Goal: Communication & Community: Share content

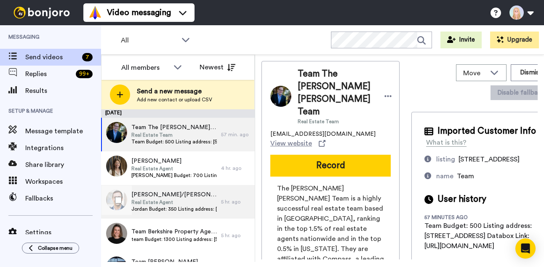
scroll to position [91, 0]
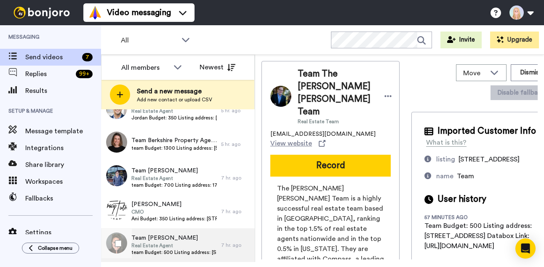
click at [192, 241] on span "Team [PERSON_NAME]" at bounding box center [173, 238] width 85 height 8
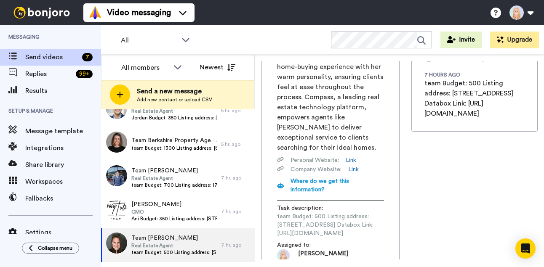
scroll to position [0, 112]
drag, startPoint x: 276, startPoint y: 207, endPoint x: 401, endPoint y: 202, distance: 124.6
click at [401, 202] on div "Team Marci Peters Real Estate Agent marci.peters@compass.com View website Recor…" at bounding box center [399, 160] width 276 height 199
copy span "https://app.databox.com/datawall/6d5e1fff6e5d2c8f72f577cde3b6ea1f232b77868960602"
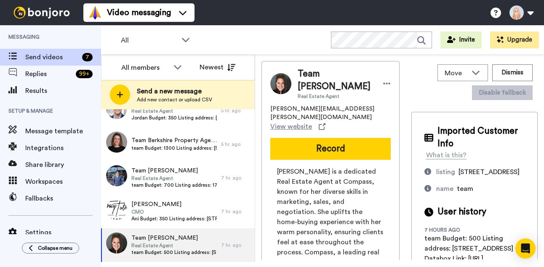
click at [329, 142] on button "Record" at bounding box center [330, 149] width 120 height 22
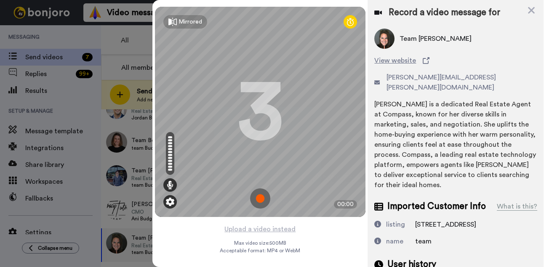
click at [171, 199] on img at bounding box center [170, 202] width 8 height 8
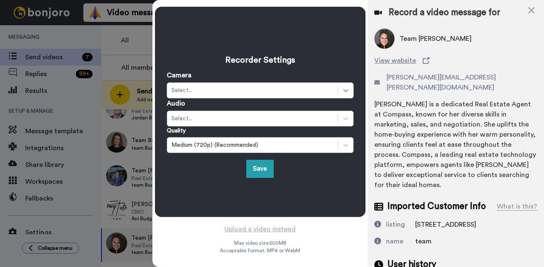
click at [346, 93] on icon at bounding box center [345, 90] width 8 height 8
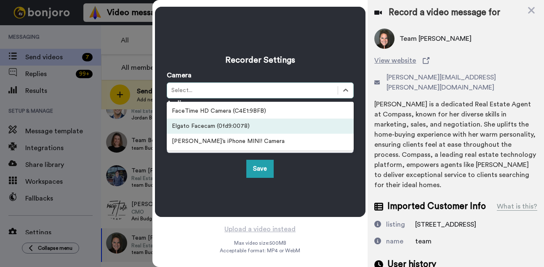
click at [210, 125] on div "Elgato Facecam (0fd9:0078)" at bounding box center [260, 126] width 187 height 15
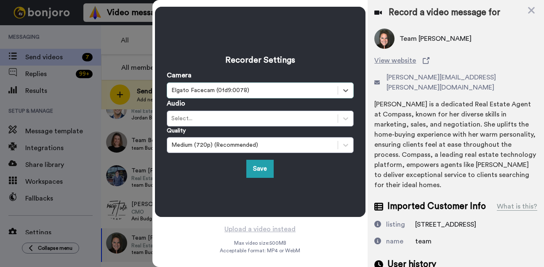
click at [257, 164] on button "Save" at bounding box center [259, 169] width 27 height 18
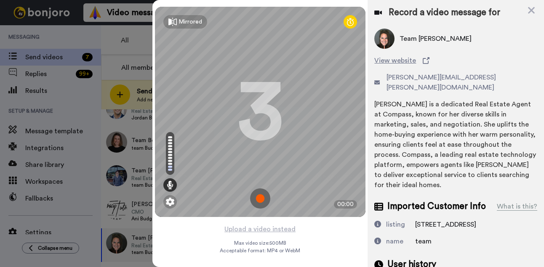
scroll to position [2, 0]
click at [169, 199] on img at bounding box center [170, 202] width 8 height 8
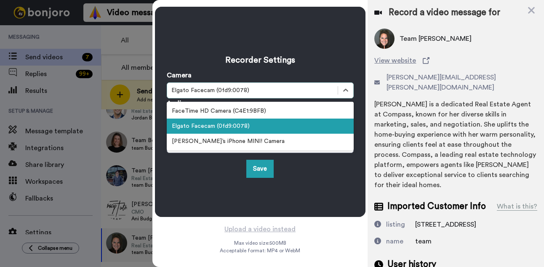
click at [271, 86] on div "Elgato Facecam (0fd9:0078)" at bounding box center [252, 90] width 162 height 8
click at [231, 127] on div "Elgato Facecam (0fd9:0078)" at bounding box center [260, 126] width 187 height 15
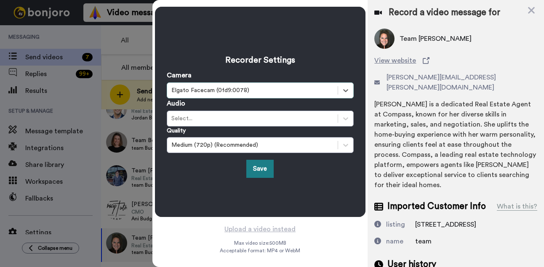
click at [258, 170] on button "Save" at bounding box center [259, 169] width 27 height 18
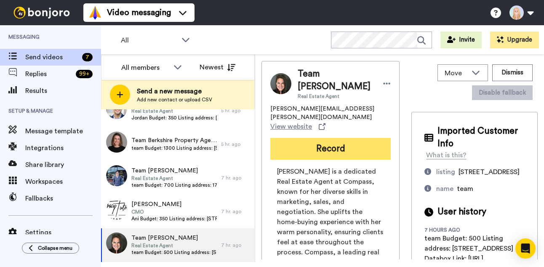
click at [322, 147] on button "Record" at bounding box center [330, 149] width 120 height 22
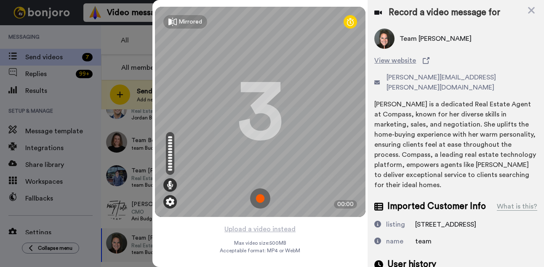
click at [169, 202] on img at bounding box center [170, 202] width 8 height 8
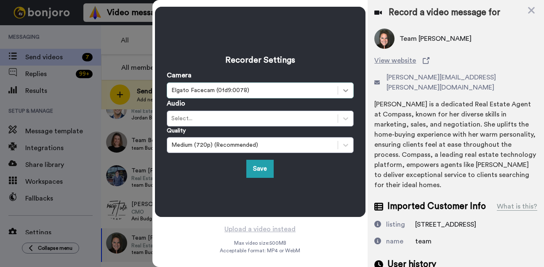
click at [345, 90] on icon at bounding box center [345, 90] width 8 height 8
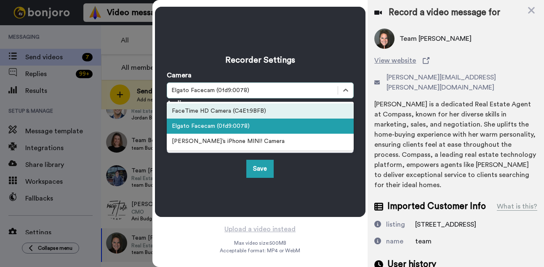
click at [217, 111] on div "FaceTime HD Camera (C4E1:9BFB)" at bounding box center [260, 111] width 187 height 15
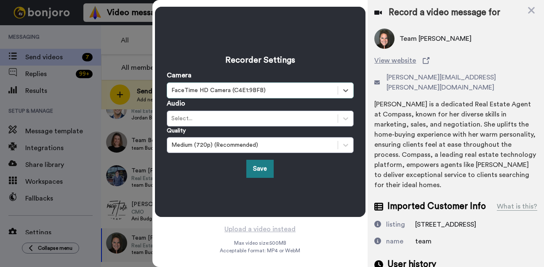
click at [252, 168] on button "Save" at bounding box center [259, 169] width 27 height 18
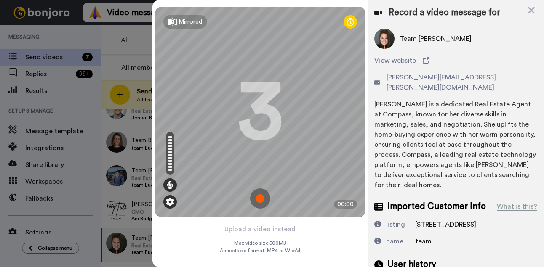
click at [168, 200] on img at bounding box center [170, 202] width 8 height 8
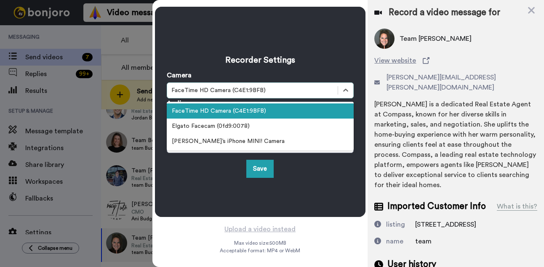
click at [252, 88] on div "FaceTime HD Camera (C4E1:9BFB)" at bounding box center [252, 90] width 162 height 8
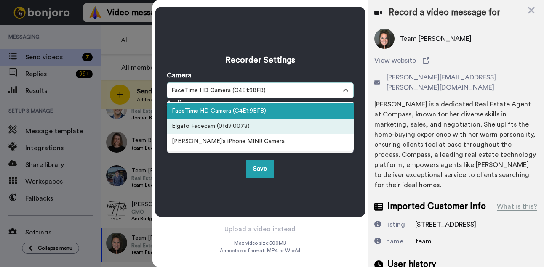
click at [231, 127] on div "Elgato Facecam (0fd9:0078)" at bounding box center [260, 126] width 187 height 15
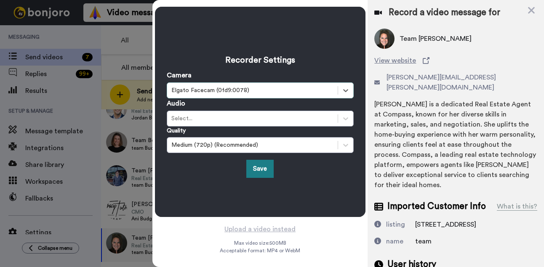
click at [259, 167] on button "Save" at bounding box center [259, 169] width 27 height 18
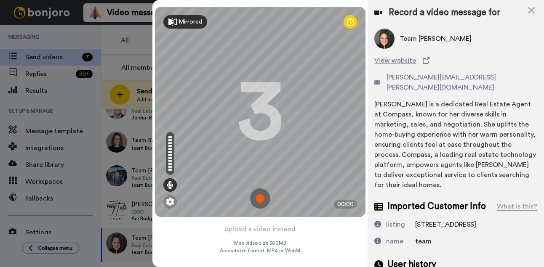
click at [195, 22] on div "Mirrored" at bounding box center [190, 22] width 24 height 8
click at [195, 22] on div "Mirror" at bounding box center [186, 22] width 17 height 8
click at [170, 202] on img at bounding box center [170, 202] width 8 height 8
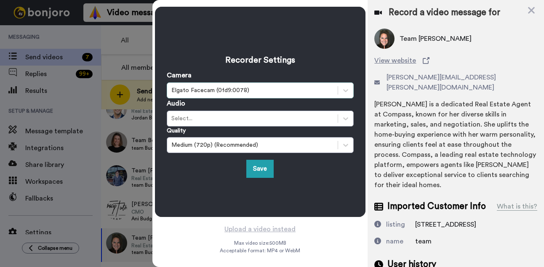
click at [247, 93] on div "Elgato Facecam (0fd9:0078)" at bounding box center [252, 90] width 162 height 8
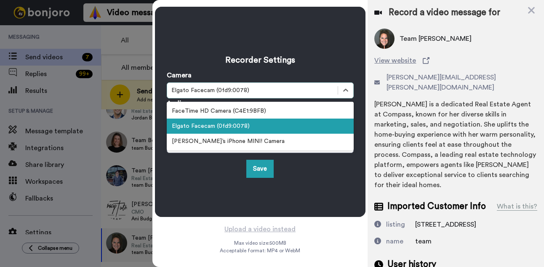
click at [247, 93] on div "Elgato Facecam (0fd9:0078)" at bounding box center [252, 90] width 162 height 8
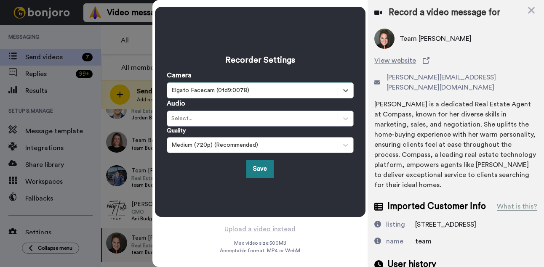
click at [268, 165] on button "Save" at bounding box center [259, 169] width 27 height 18
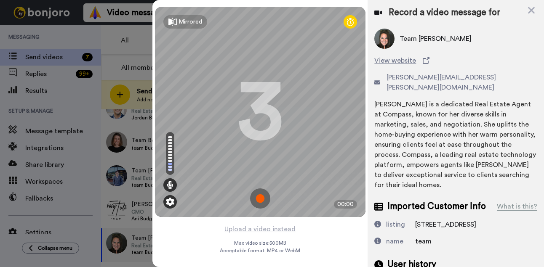
click at [173, 200] on img at bounding box center [170, 202] width 8 height 8
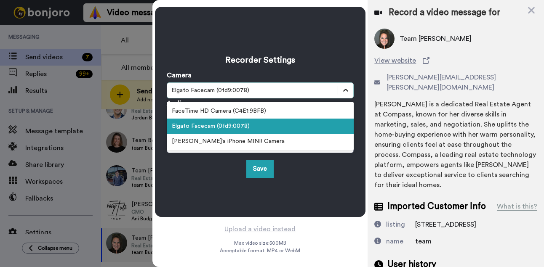
click at [348, 90] on icon at bounding box center [345, 90] width 8 height 8
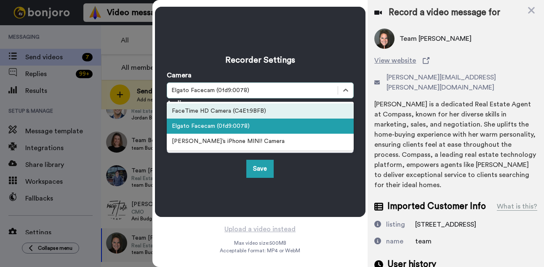
click at [214, 113] on div "FaceTime HD Camera (C4E1:9BFB)" at bounding box center [260, 111] width 187 height 15
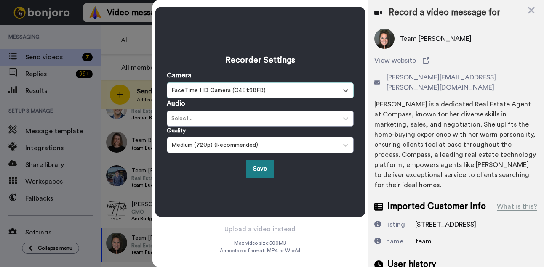
click at [255, 174] on button "Save" at bounding box center [259, 169] width 27 height 18
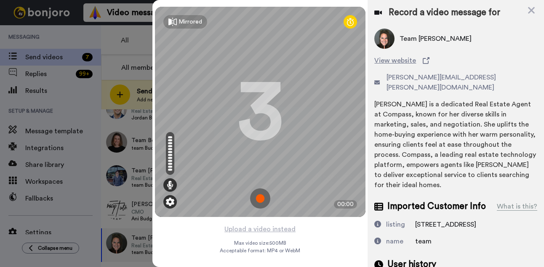
click at [167, 202] on img at bounding box center [170, 202] width 8 height 8
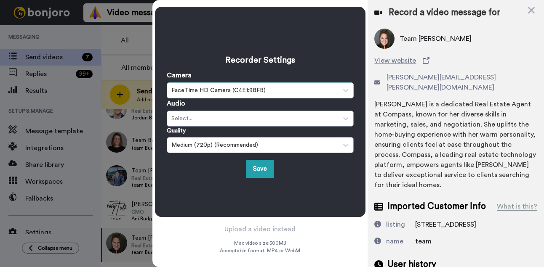
click at [254, 91] on div "FaceTime HD Camera (C4E1:9BFB)" at bounding box center [252, 90] width 162 height 8
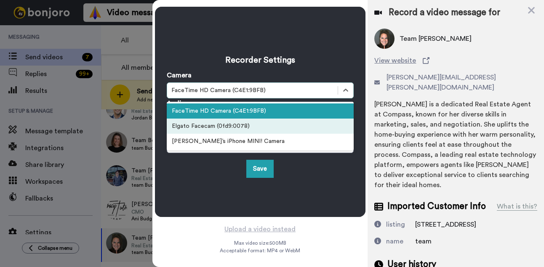
click at [205, 128] on div "Elgato Facecam (0fd9:0078)" at bounding box center [260, 126] width 187 height 15
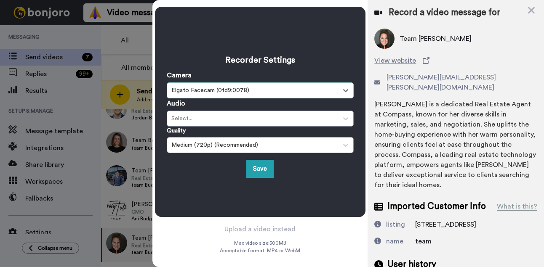
click at [246, 158] on div "Recorder Settings Camera option Elgato Facecam (0fd9:0078), selected. Select is…" at bounding box center [260, 112] width 187 height 132
click at [254, 166] on button "Save" at bounding box center [259, 169] width 27 height 18
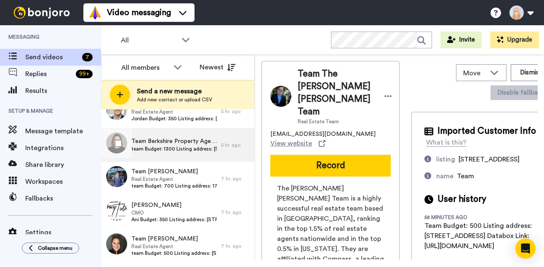
scroll to position [91, 0]
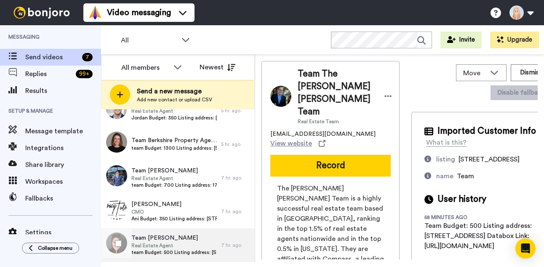
click at [172, 250] on span "team Budget: 500 Listing address: [STREET_ADDRESS] Databox Link: [URL][DOMAIN_N…" at bounding box center [173, 252] width 85 height 7
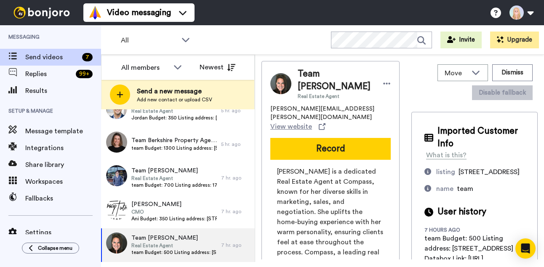
click at [316, 138] on button "Record" at bounding box center [330, 149] width 120 height 22
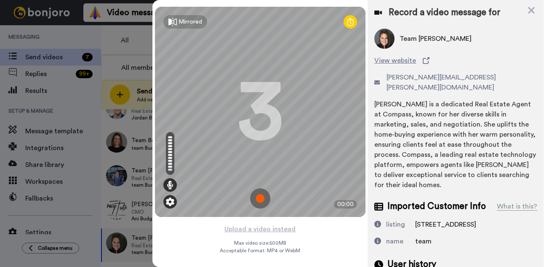
click at [168, 203] on img at bounding box center [170, 202] width 8 height 8
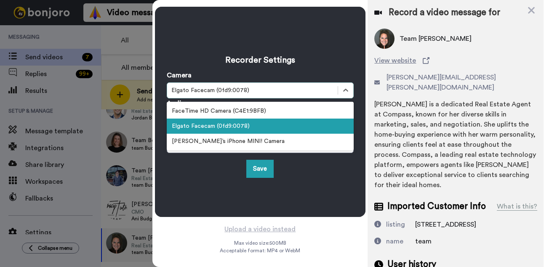
click at [231, 91] on div "Elgato Facecam (0fd9:0078)" at bounding box center [252, 90] width 162 height 8
click at [234, 120] on div "Elgato Facecam (0fd9:0078)" at bounding box center [260, 126] width 187 height 15
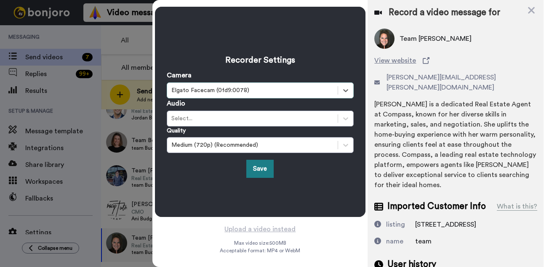
click at [255, 170] on button "Save" at bounding box center [259, 169] width 27 height 18
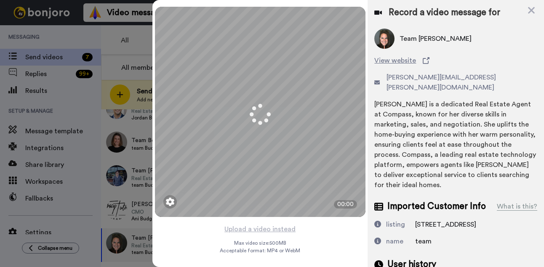
scroll to position [91, 0]
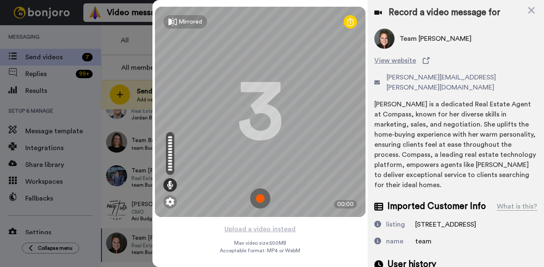
click at [266, 207] on img at bounding box center [260, 199] width 20 height 20
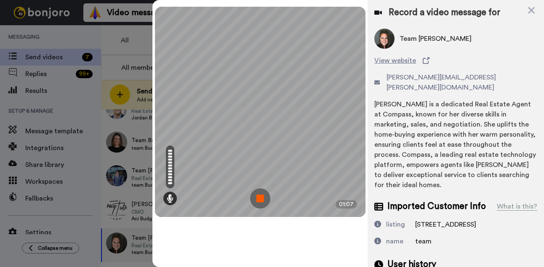
click at [261, 197] on img at bounding box center [260, 199] width 20 height 20
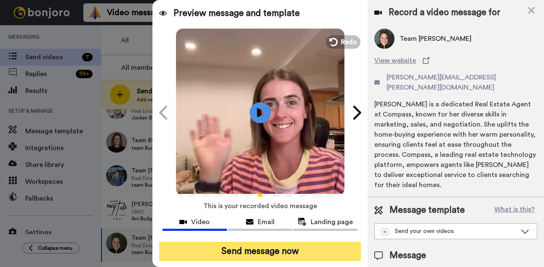
click at [270, 250] on button "Send message now" at bounding box center [260, 251] width 202 height 19
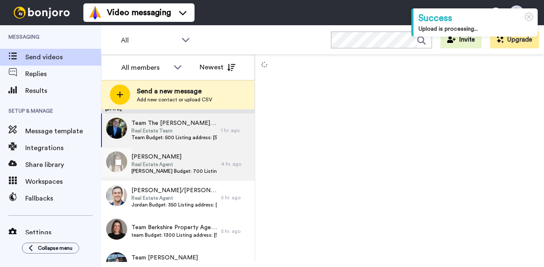
scroll to position [58, 0]
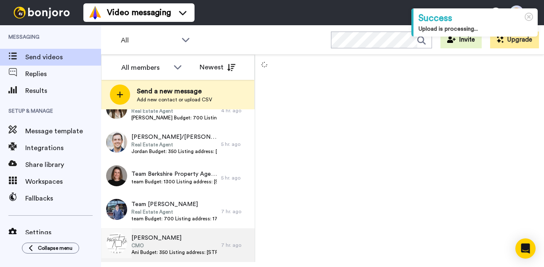
click at [180, 237] on span "[PERSON_NAME]" at bounding box center [173, 238] width 85 height 8
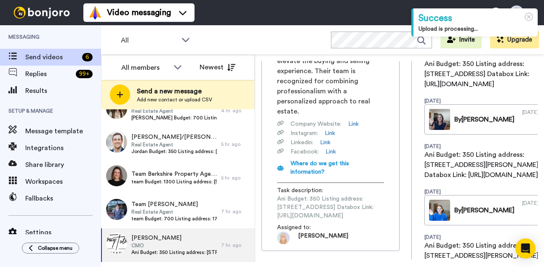
scroll to position [0, 112]
drag, startPoint x: 278, startPoint y: 190, endPoint x: 400, endPoint y: 189, distance: 122.0
click at [400, 189] on div "Ani Tracy Tutor CMO ani@tracytutor.com View website Record Tracy Tutor and her …" at bounding box center [399, 160] width 276 height 199
copy span "https://app.databox.com/datawall/4be2aa78babef2b1ef3b5fb91e1ab4c4c525ec68961054"
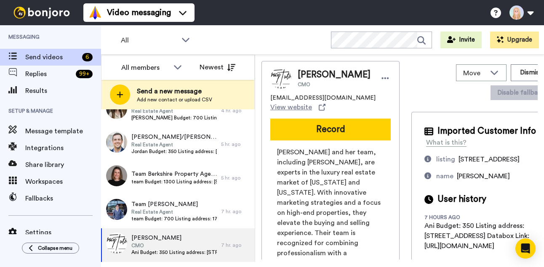
scroll to position [4, 0]
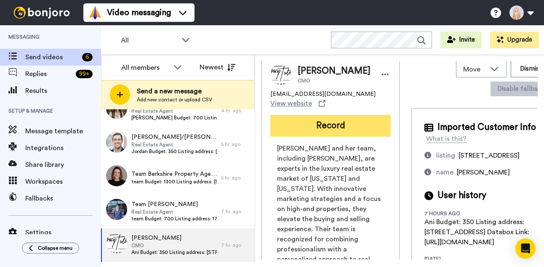
click at [270, 115] on button "Record" at bounding box center [330, 126] width 120 height 22
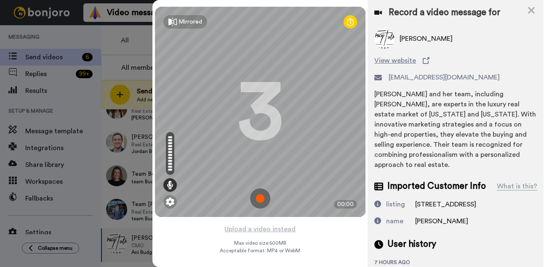
click at [260, 196] on img at bounding box center [260, 199] width 20 height 20
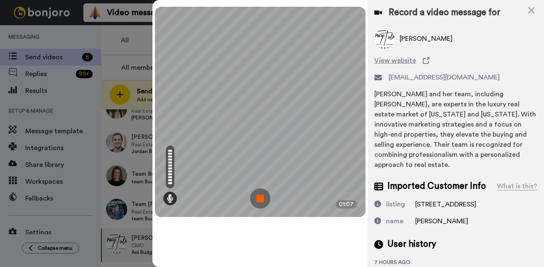
click at [260, 195] on img at bounding box center [260, 199] width 20 height 20
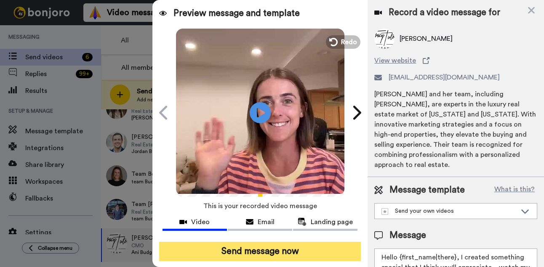
click at [263, 250] on button "Send message now" at bounding box center [260, 251] width 202 height 19
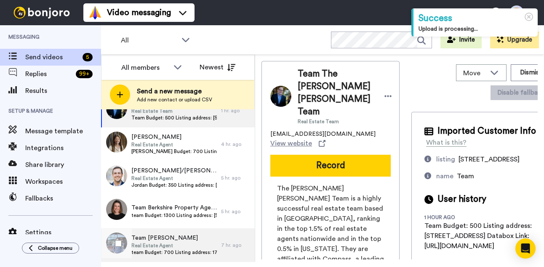
click at [173, 251] on span "team Budget: 700 Listing address: 1780 Whitehall Ln Databox Link: https://app.d…" at bounding box center [173, 252] width 85 height 7
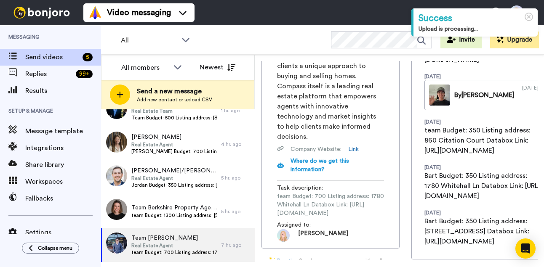
scroll to position [0, 120]
drag, startPoint x: 278, startPoint y: 155, endPoint x: 399, endPoint y: 155, distance: 121.6
click at [399, 155] on div "Team Bart Moore Real Estate Agent bart.moore@compass.com View website Record Ba…" at bounding box center [399, 160] width 276 height 199
copy span "https://app.databox.com/datawall/f47f2b2cbd1b46ad2468a4556b84a67a4d80a646896158b"
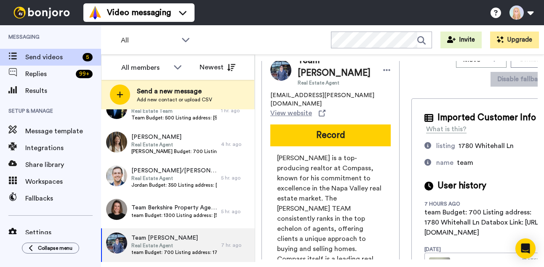
scroll to position [0, 0]
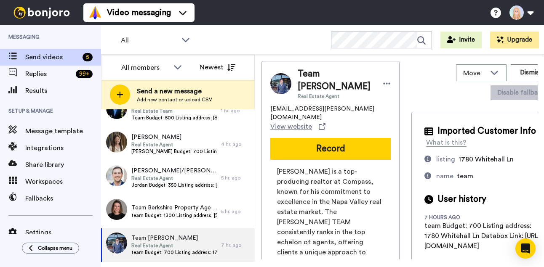
click at [257, 131] on div "Move WORKSPACES View all Onboarding Fred Buyers Retention Listing campaign bran…" at bounding box center [399, 158] width 289 height 207
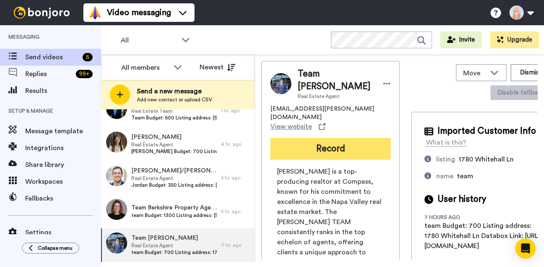
click at [270, 138] on button "Record" at bounding box center [330, 149] width 120 height 22
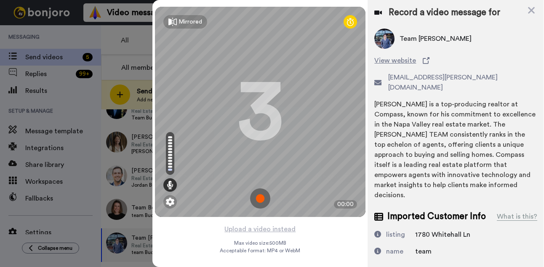
click at [263, 198] on img at bounding box center [260, 199] width 20 height 20
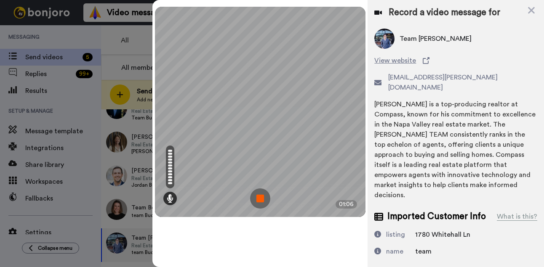
click at [263, 198] on img at bounding box center [260, 199] width 20 height 20
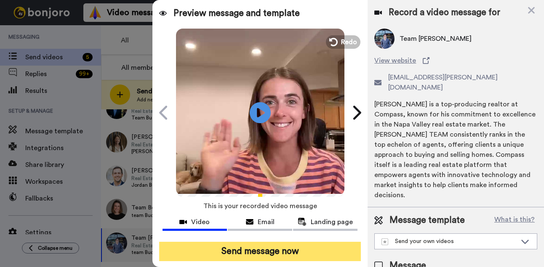
click at [262, 251] on button "Send message now" at bounding box center [260, 251] width 202 height 19
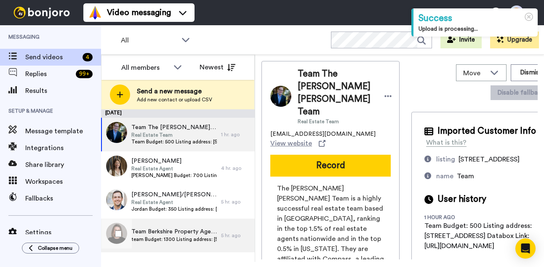
click at [193, 233] on span "Team Berkshire Property Agents Team" at bounding box center [173, 232] width 85 height 8
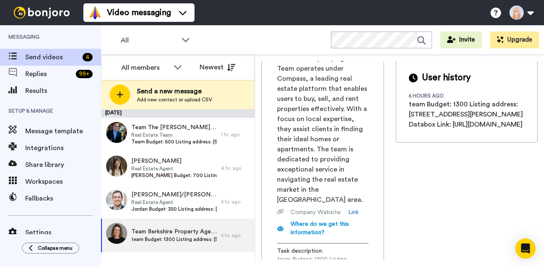
scroll to position [0, 122]
drag, startPoint x: 277, startPoint y: 207, endPoint x: 401, endPoint y: 207, distance: 124.6
click at [401, 207] on div "Team Berkshire Property Agents Team claudia.crane@compass.com View website Reco…" at bounding box center [399, 160] width 276 height 199
copy span "https://app.databox.com/datawall/670c01d7a9b66e88cae32b40544342c4442d32c68962307"
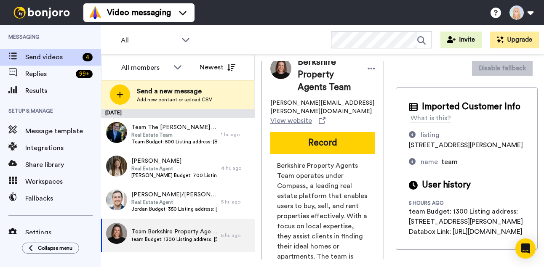
scroll to position [0, 0]
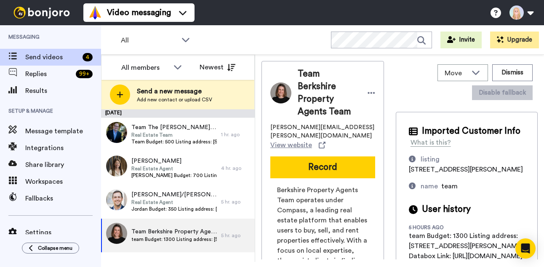
click at [270, 157] on button "Record" at bounding box center [322, 168] width 105 height 22
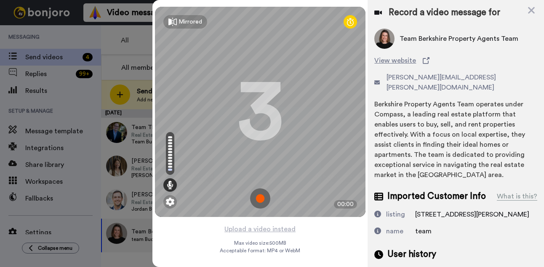
click at [261, 199] on img at bounding box center [260, 199] width 20 height 20
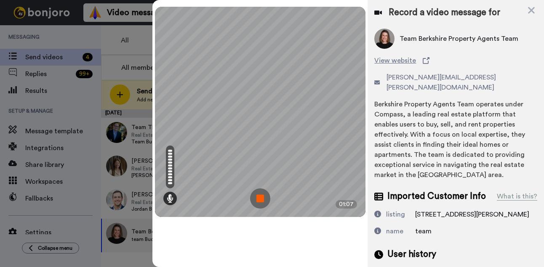
click at [261, 199] on img at bounding box center [260, 199] width 20 height 20
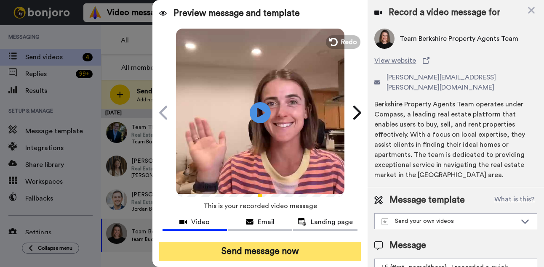
click at [293, 256] on button "Send message now" at bounding box center [260, 251] width 202 height 19
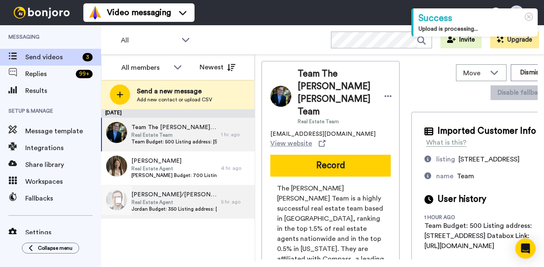
click at [191, 209] on span "Jordan Budget: 350 Listing address: 4604 Vinings Central Run Unit #131 Databox …" at bounding box center [173, 209] width 85 height 7
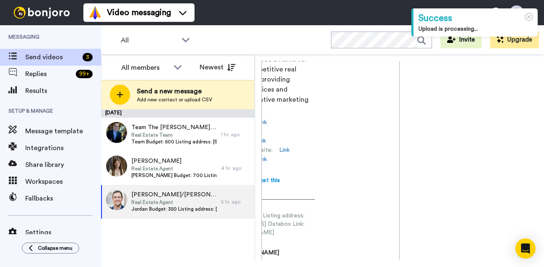
scroll to position [0, 120]
drag, startPoint x: 288, startPoint y: 205, endPoint x: 400, endPoint y: 204, distance: 112.4
click at [400, 204] on div "Jordan Jordan Muschamp/Beacham & Co. Compass Real Estate Agent jordanmuschamp@b…" at bounding box center [399, 160] width 276 height 199
copy span "https://app.databox.com/datawall/e7abe2707022794507b4322be69da9ee525e54068962aef"
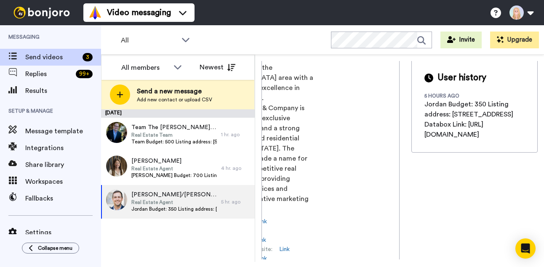
scroll to position [0, 0]
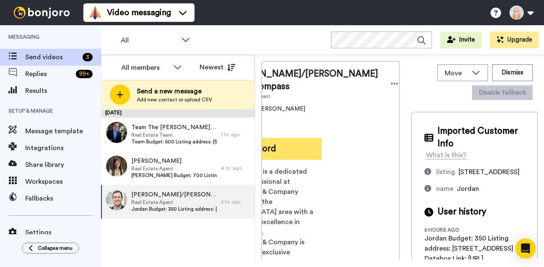
click at [265, 152] on button "Record" at bounding box center [261, 149] width 120 height 22
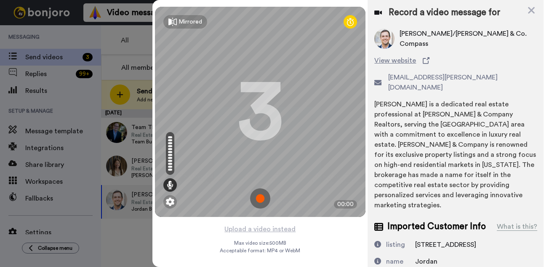
click at [258, 199] on img at bounding box center [260, 199] width 20 height 20
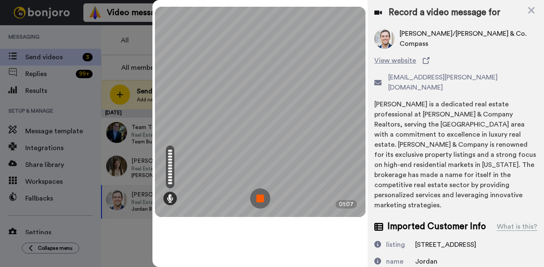
click at [258, 199] on img at bounding box center [260, 199] width 20 height 20
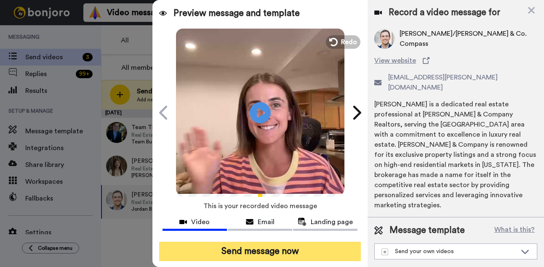
click at [275, 252] on button "Send message now" at bounding box center [260, 251] width 202 height 19
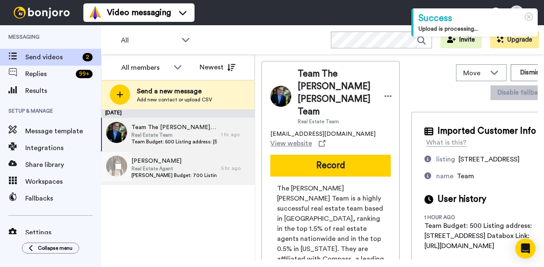
click at [184, 162] on span "[PERSON_NAME]" at bounding box center [173, 161] width 85 height 8
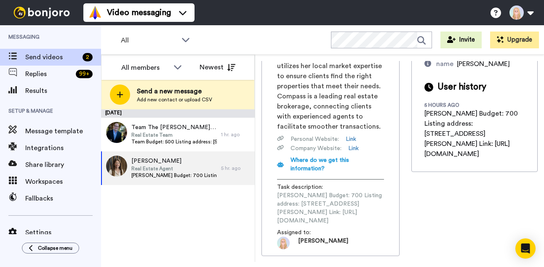
scroll to position [0, 117]
drag, startPoint x: 276, startPoint y: 206, endPoint x: 400, endPoint y: 207, distance: 123.7
click at [400, 207] on div "[PERSON_NAME] Real Estate Agent [PERSON_NAME][EMAIL_ADDRESS][PERSON_NAME][DOMAI…" at bounding box center [399, 160] width 276 height 199
copy span "[URL][DOMAIN_NAME]"
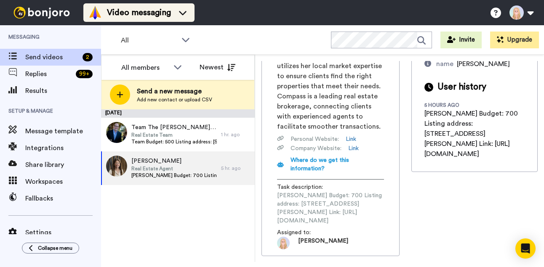
scroll to position [0, 0]
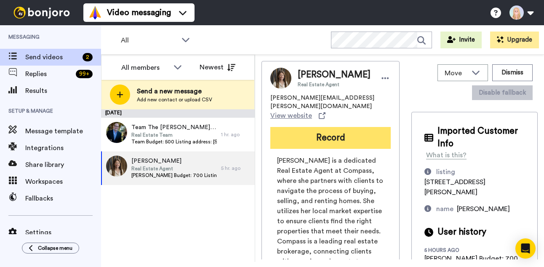
click at [270, 140] on button "Record" at bounding box center [330, 138] width 120 height 22
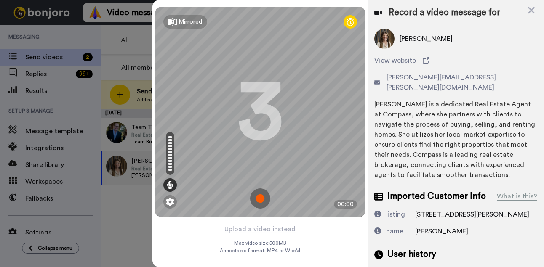
click at [258, 198] on img at bounding box center [260, 199] width 20 height 20
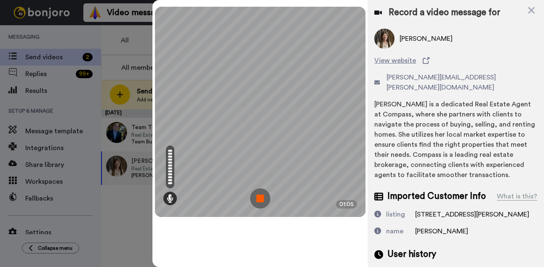
click at [257, 198] on img at bounding box center [260, 199] width 20 height 20
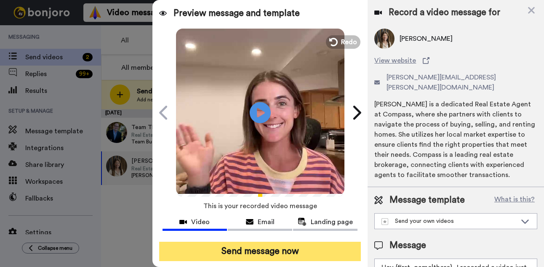
click at [288, 251] on button "Send message now" at bounding box center [260, 251] width 202 height 19
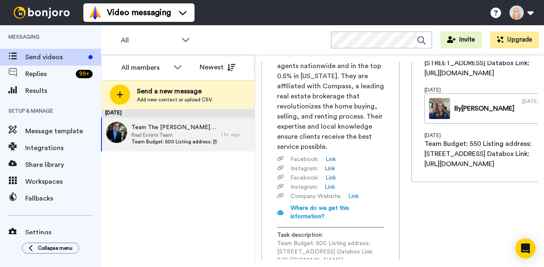
scroll to position [0, 117]
drag, startPoint x: 277, startPoint y: 205, endPoint x: 399, endPoint y: 204, distance: 122.0
click at [399, 204] on div "Team The [PERSON_NAME] [PERSON_NAME] Team Real Estate Team [EMAIL_ADDRESS][DOMA…" at bounding box center [330, 92] width 138 height 408
copy span "[URL][DOMAIN_NAME]"
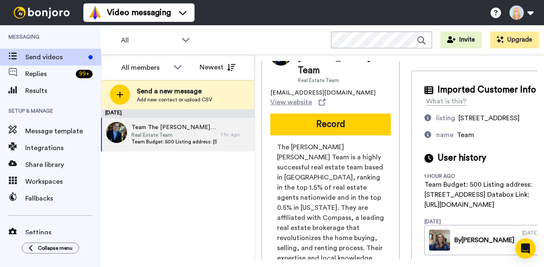
scroll to position [0, 0]
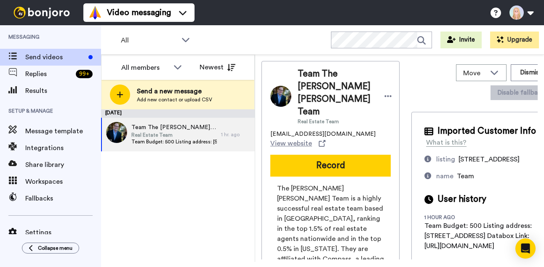
click at [270, 155] on button "Record" at bounding box center [330, 166] width 120 height 22
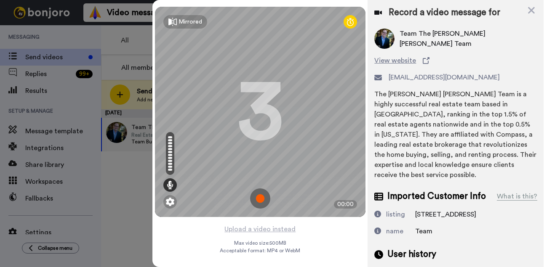
click at [259, 195] on img at bounding box center [260, 199] width 20 height 20
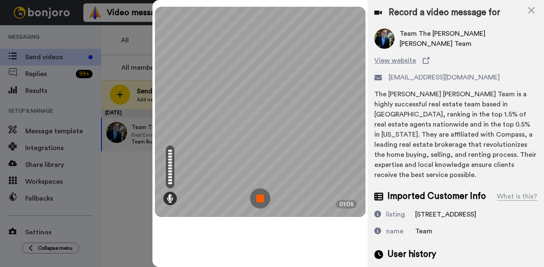
click at [259, 195] on img at bounding box center [260, 199] width 20 height 20
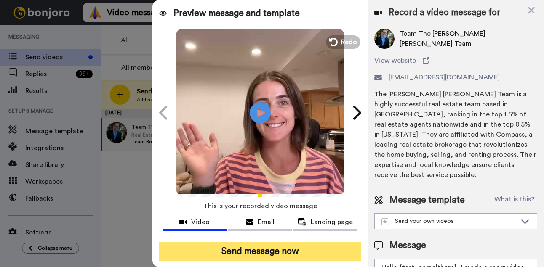
drag, startPoint x: 271, startPoint y: 249, endPoint x: 267, endPoint y: 248, distance: 4.6
click at [271, 248] on button "Send message now" at bounding box center [260, 251] width 202 height 19
